Goal: Browse casually

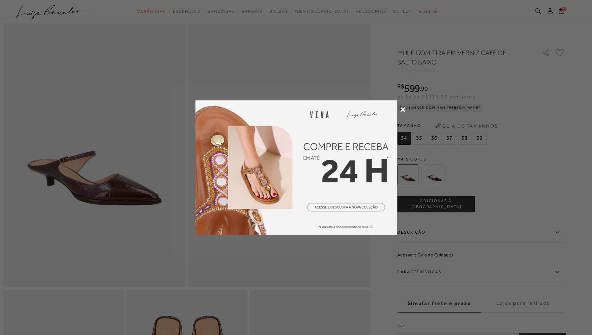
click at [401, 109] on icon at bounding box center [402, 109] width 5 height 5
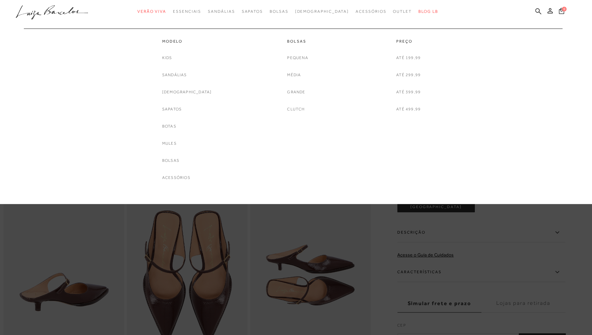
scroll to position [202, 0]
